Goal: Task Accomplishment & Management: Use online tool/utility

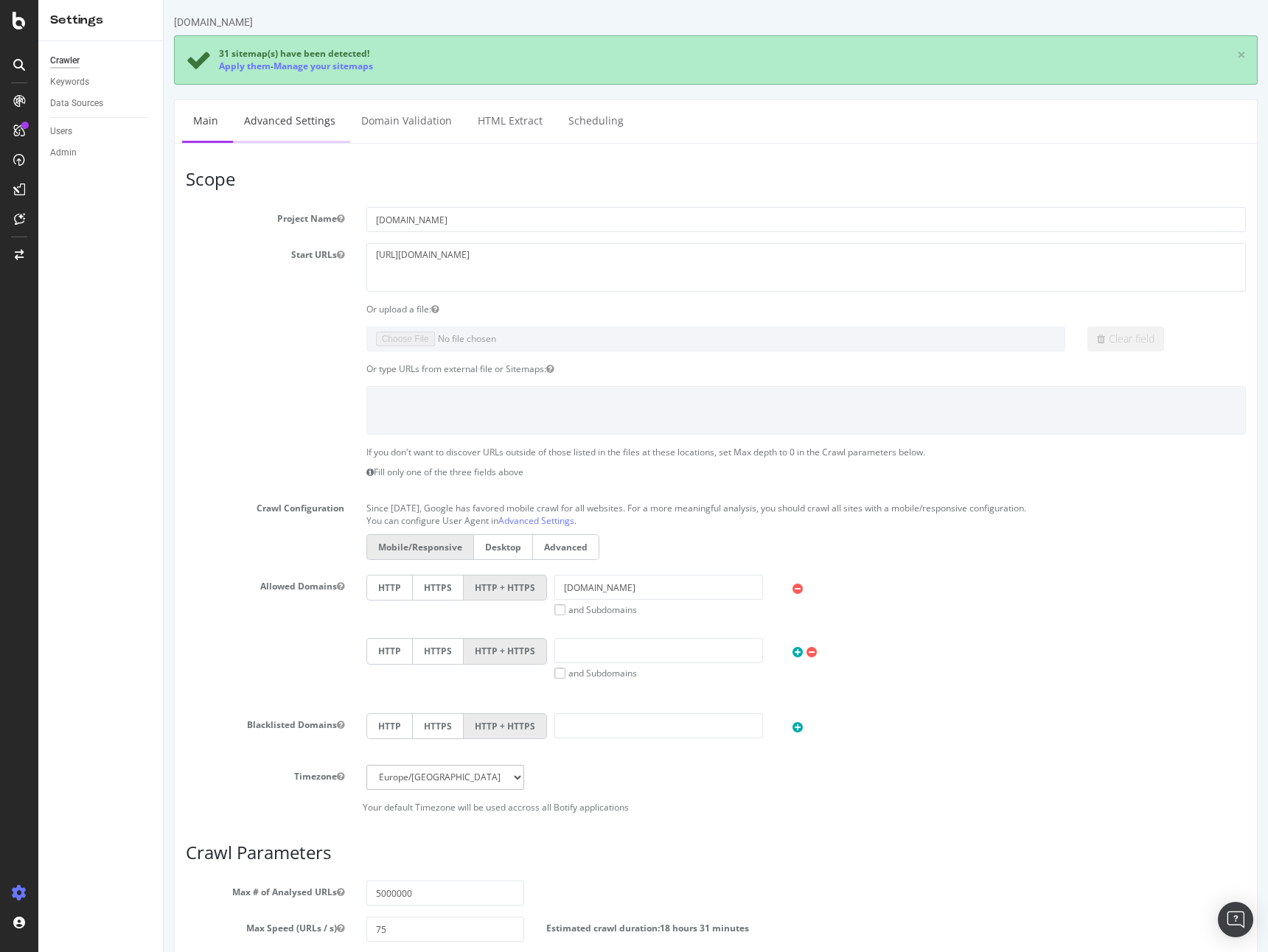
click at [307, 110] on link "Advanced Settings" at bounding box center [289, 121] width 113 height 41
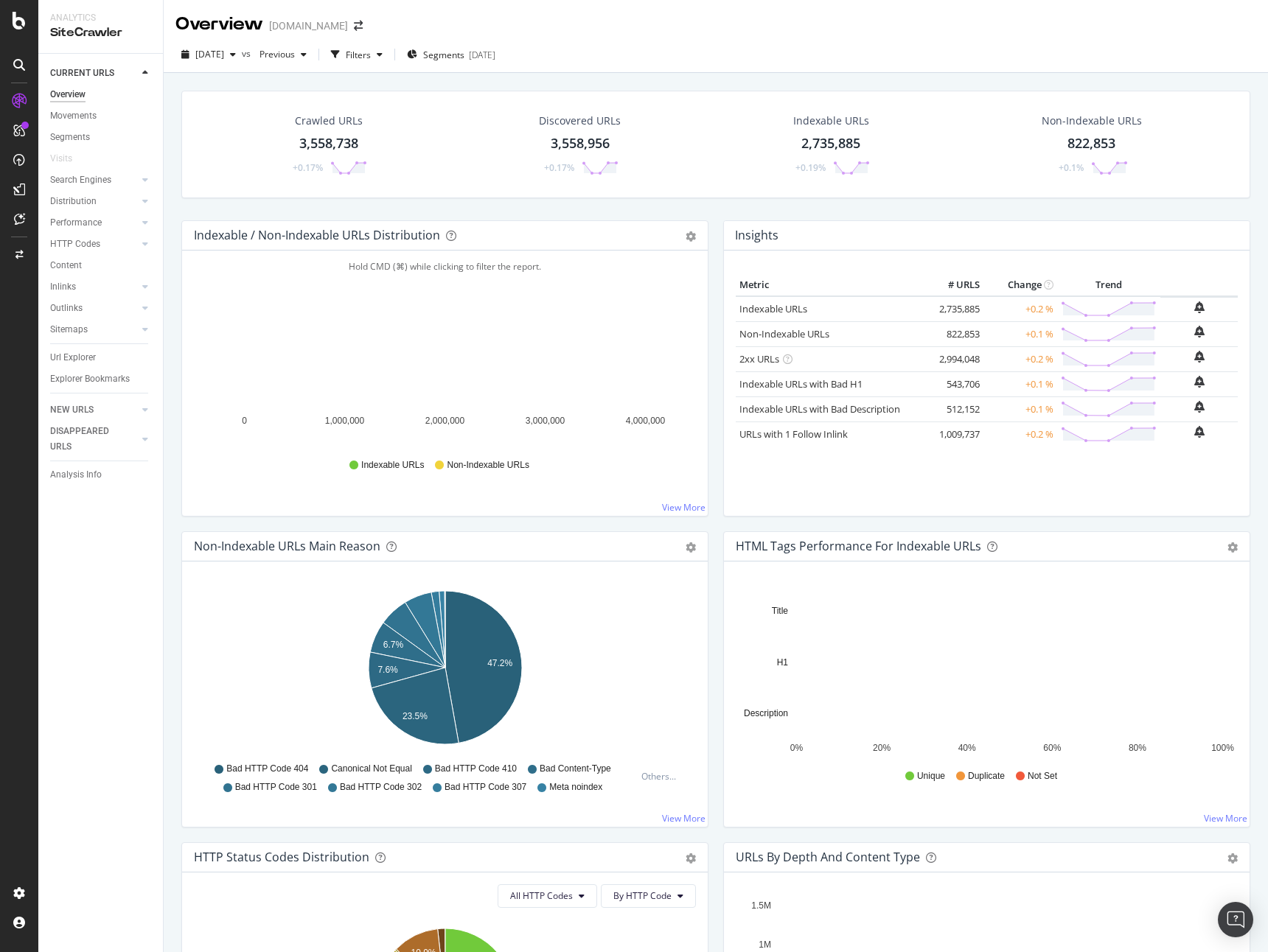
scroll to position [1119, 0]
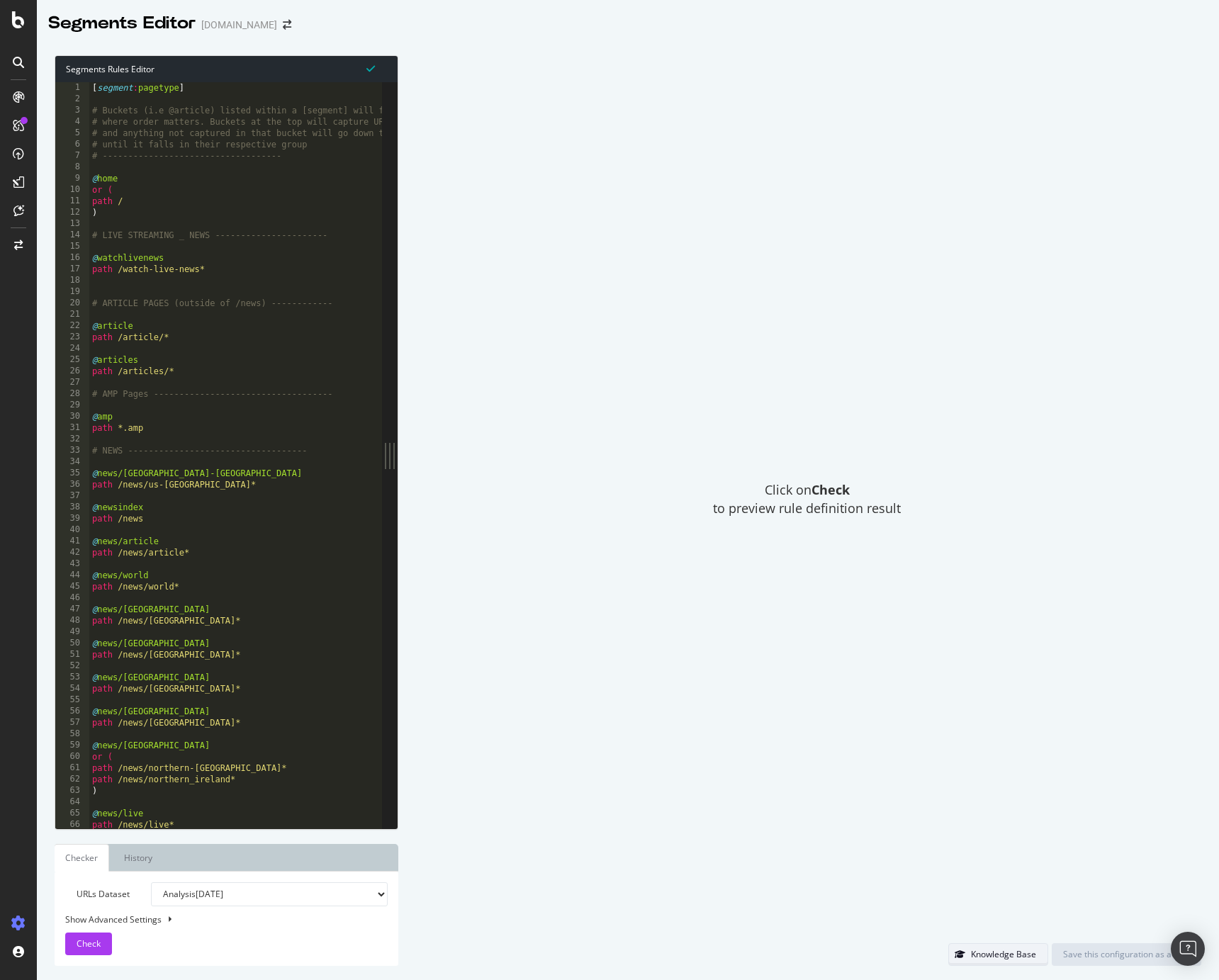
click at [1029, 957] on div "Knowledge Base" at bounding box center [1004, 954] width 66 height 12
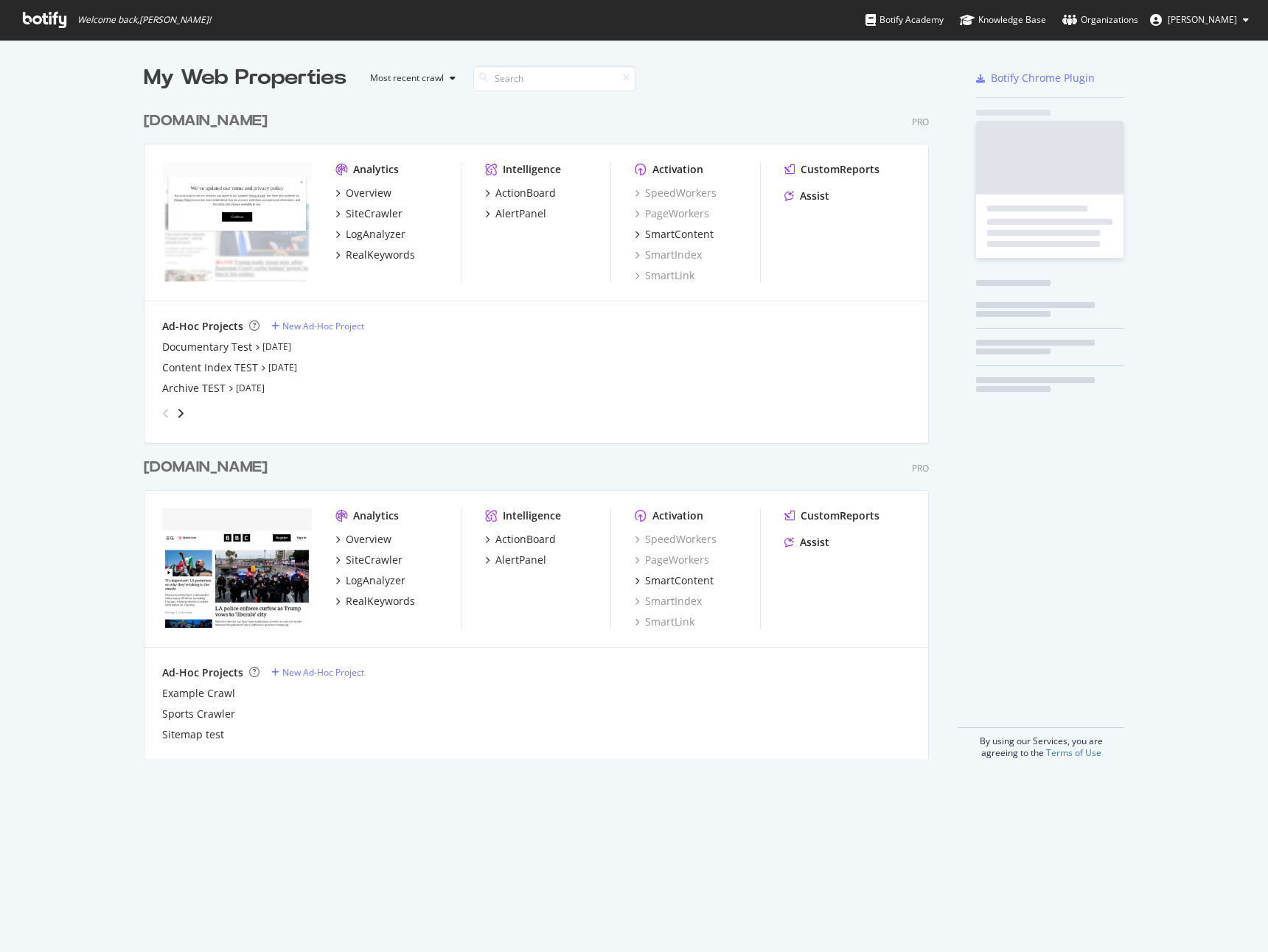
scroll to position [952, 1268]
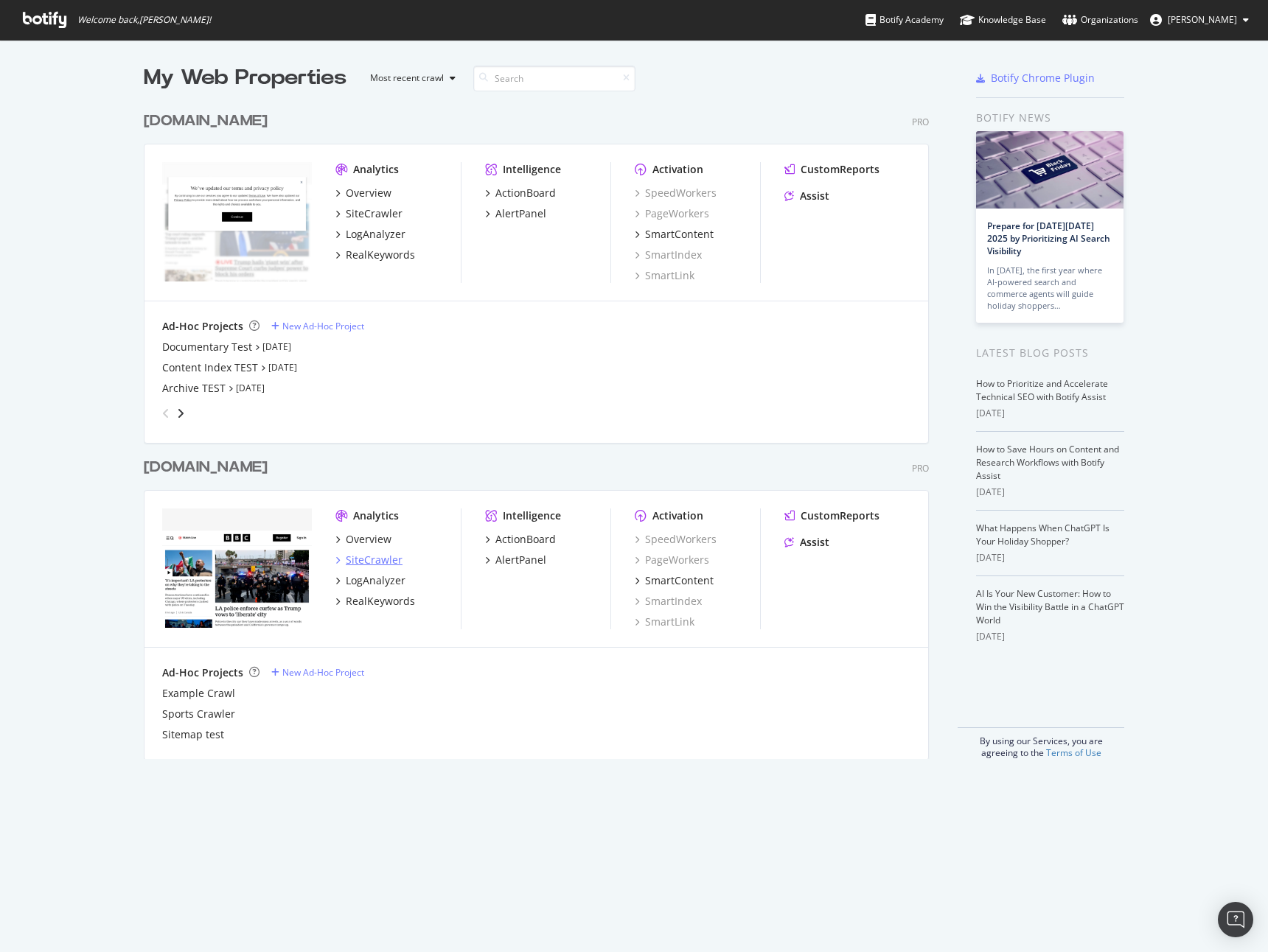
click at [375, 560] on div "SiteCrawler" at bounding box center [374, 560] width 57 height 15
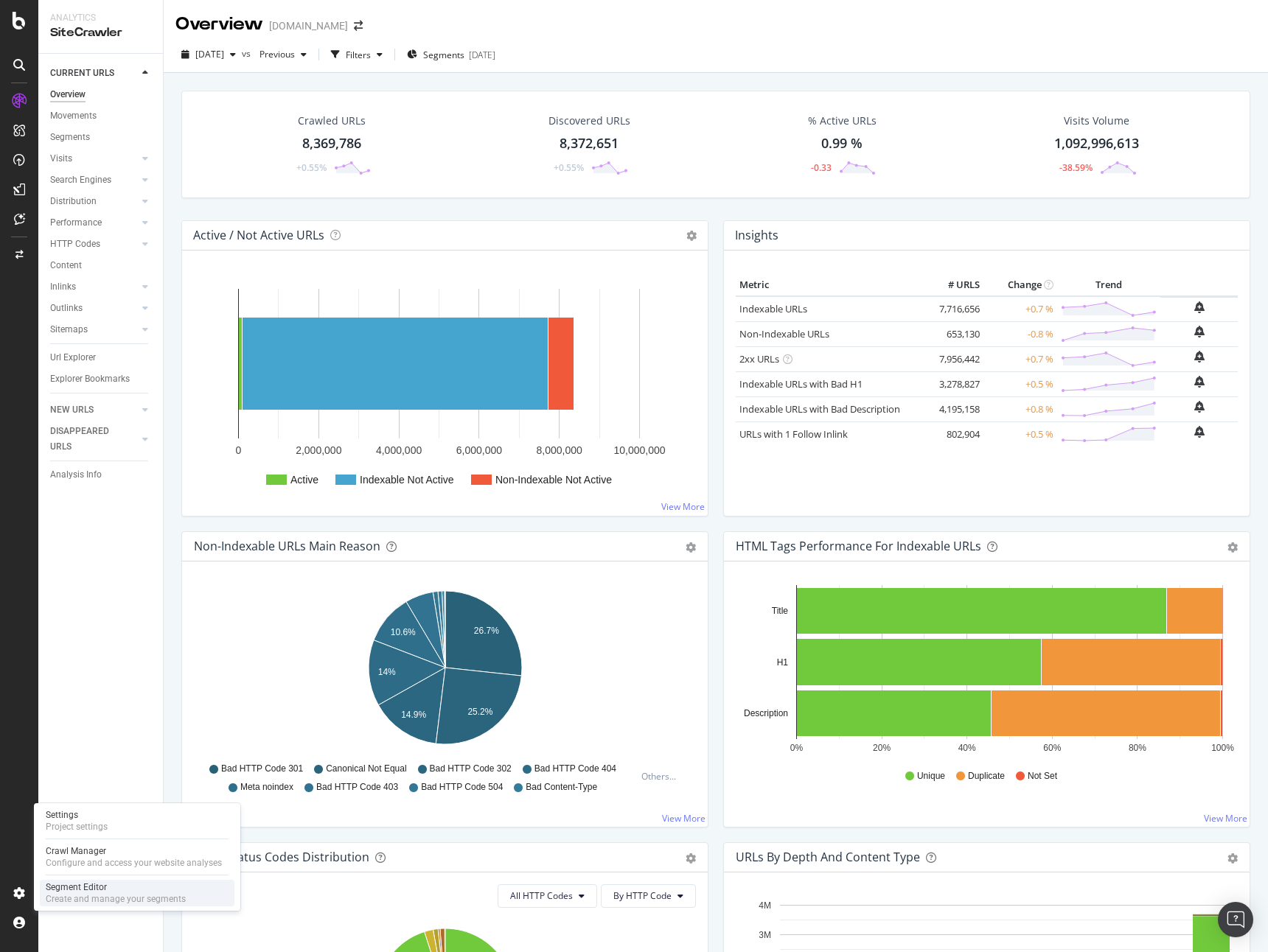
click at [94, 885] on div "Segment Editor" at bounding box center [116, 887] width 140 height 12
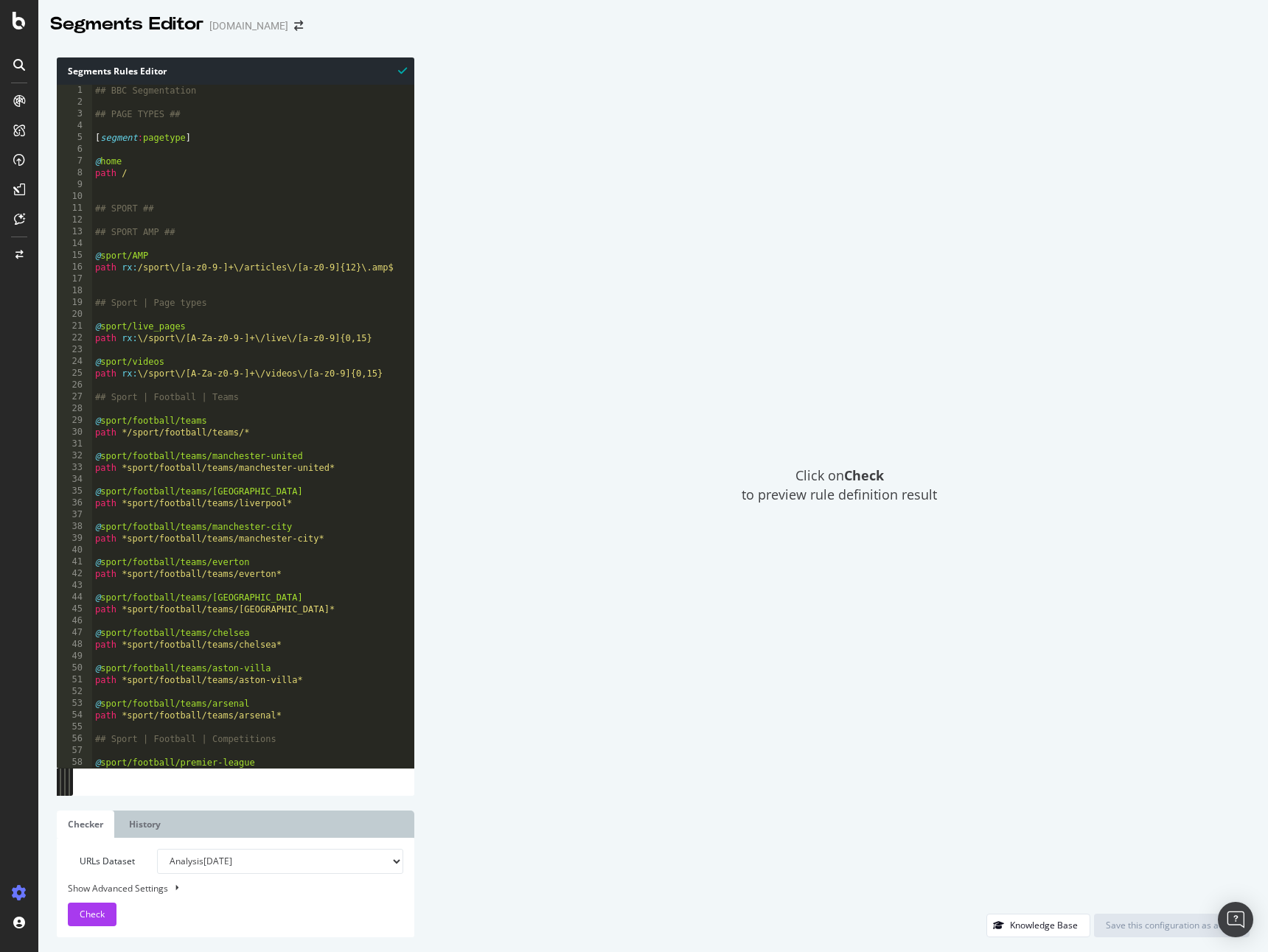
click at [64, 71] on div "Segments Rules Editor" at bounding box center [236, 71] width 357 height 28
click at [128, 135] on div "## BBC Segmentation ## PAGE TYPES ## [ segment : pagetype ] @ home path / ## SP…" at bounding box center [302, 438] width 420 height 707
type textarea "path *.xwd )"
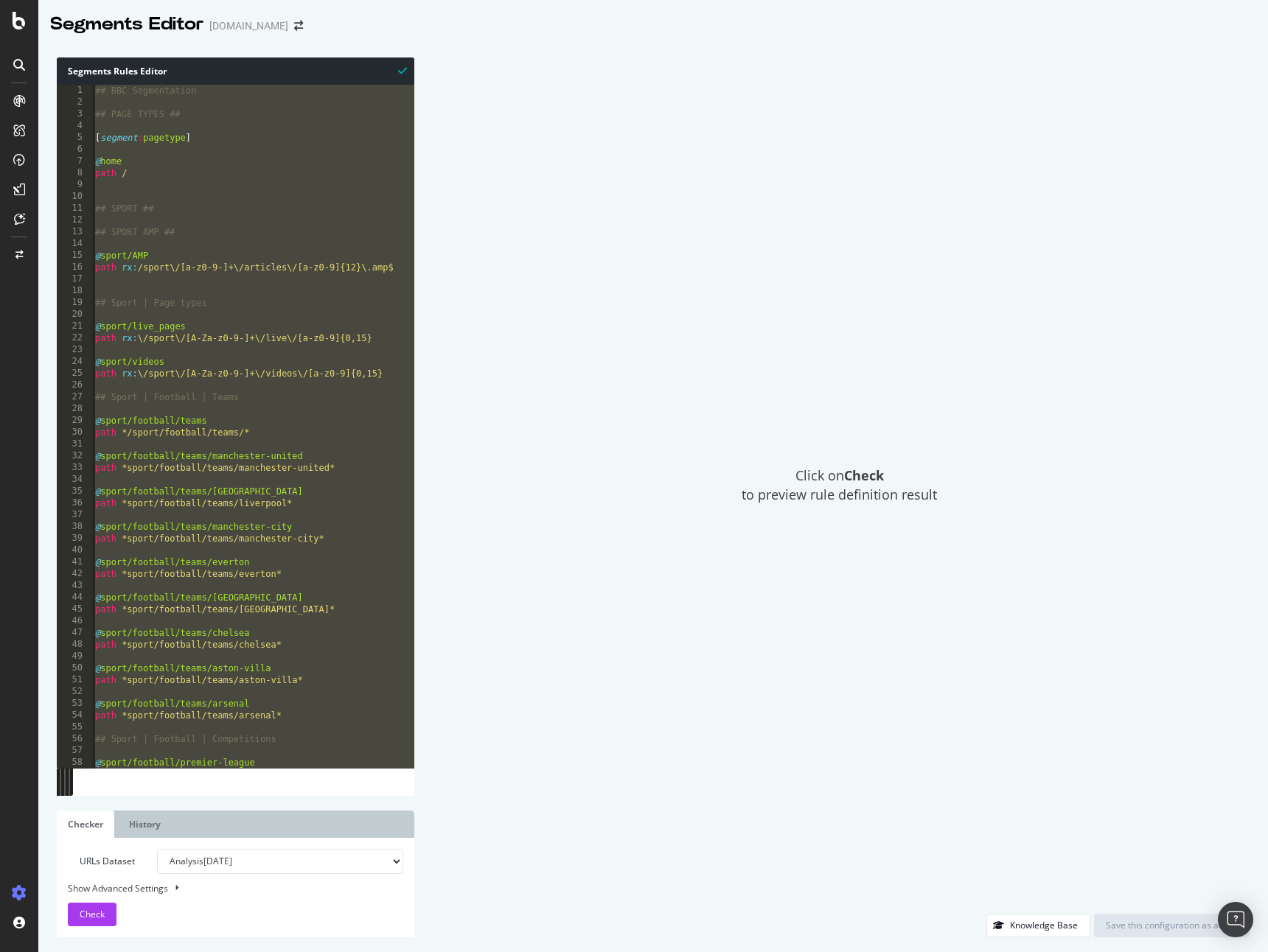
click at [187, 190] on div "## BBC Segmentation ## PAGE TYPES ## [ segment : pagetype ] @ home path / ## SP…" at bounding box center [302, 438] width 420 height 707
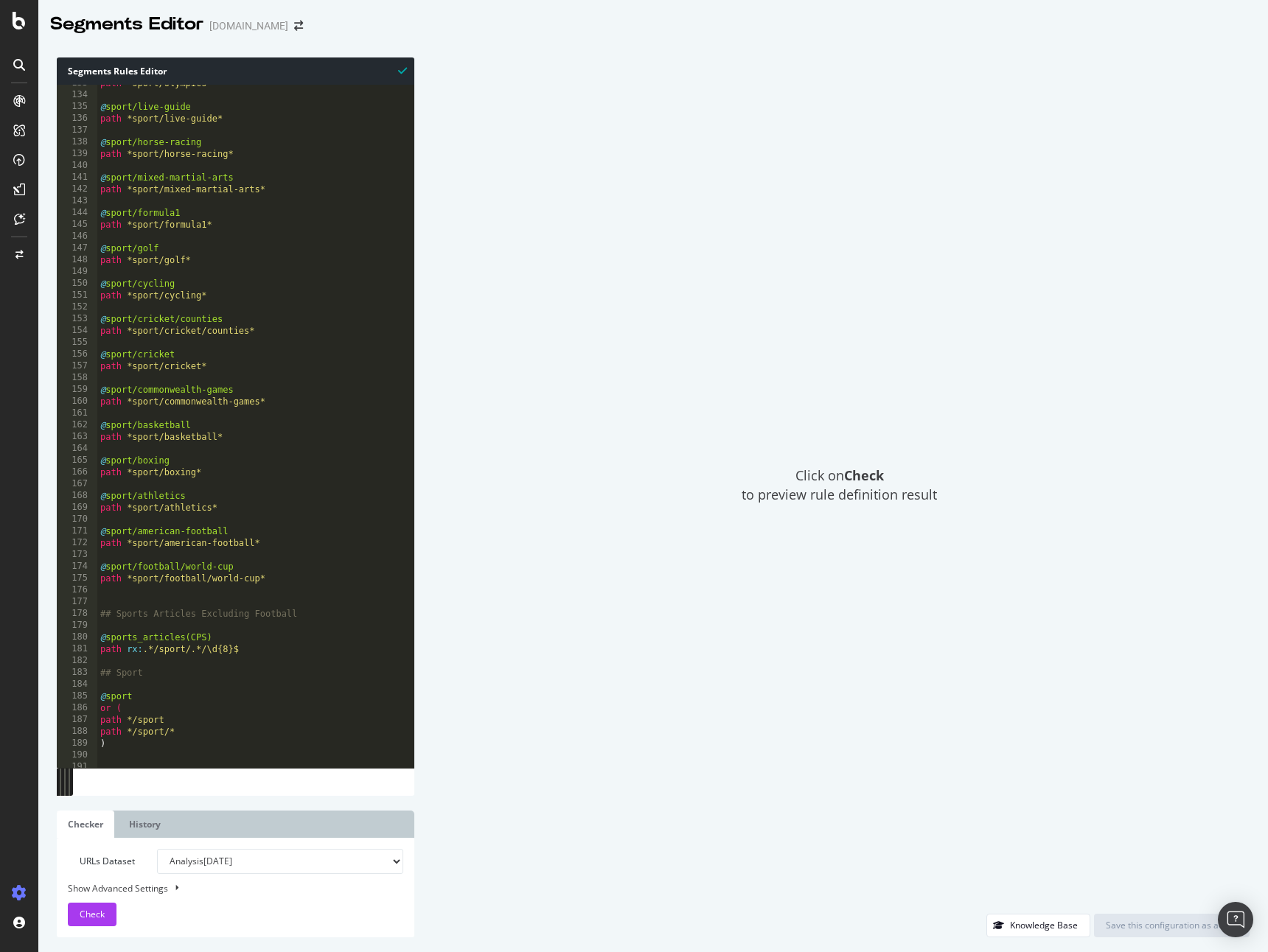
scroll to position [1262, 0]
